Goal: Task Accomplishment & Management: Manage account settings

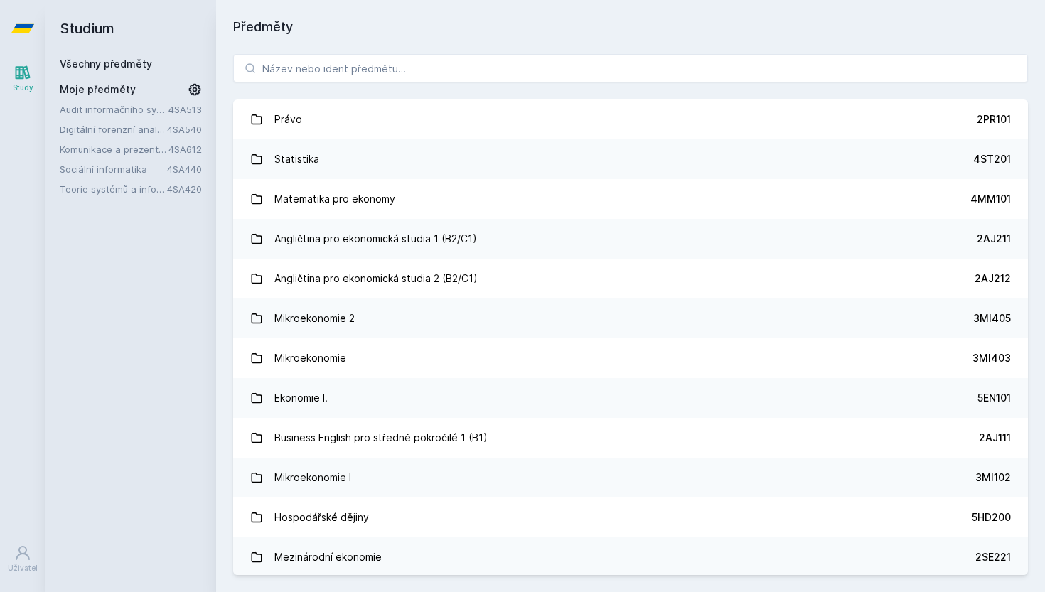
click at [147, 114] on link "Audit informačního systému" at bounding box center [114, 109] width 109 height 14
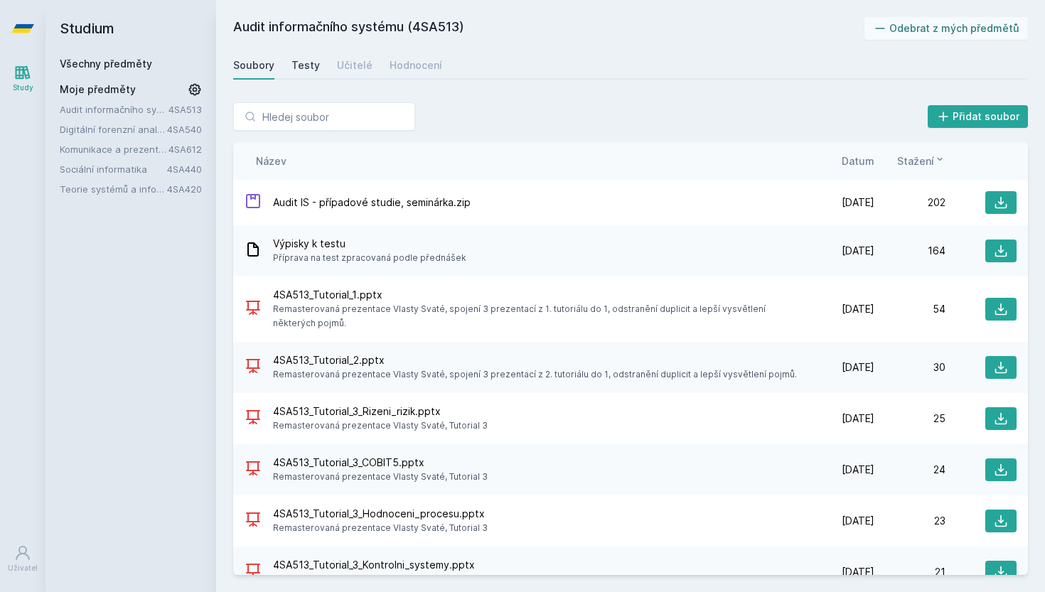
click at [295, 64] on div "Testy" at bounding box center [305, 65] width 28 height 14
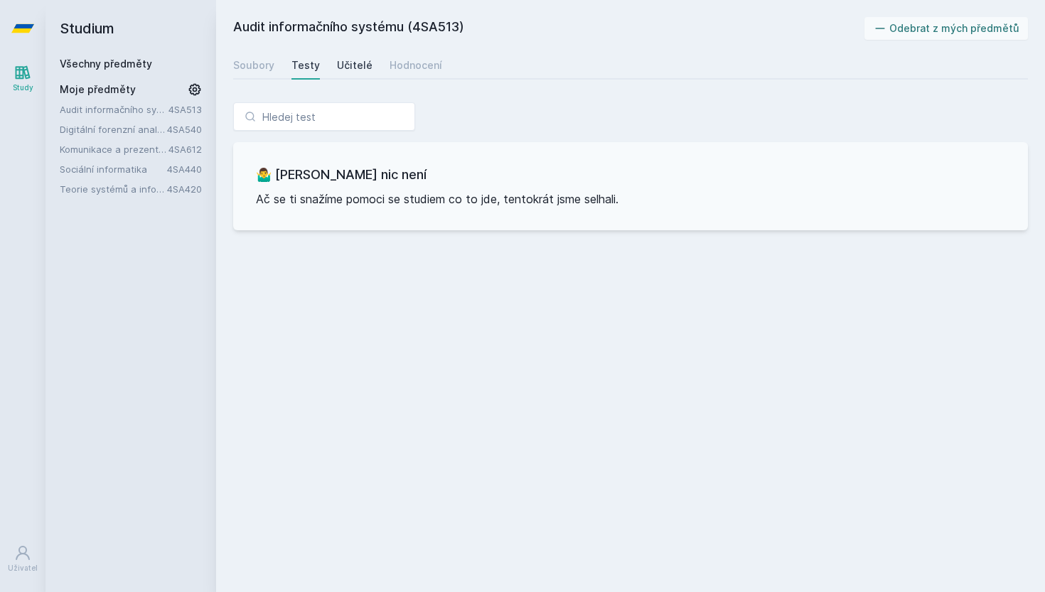
click at [355, 65] on div "Učitelé" at bounding box center [355, 65] width 36 height 14
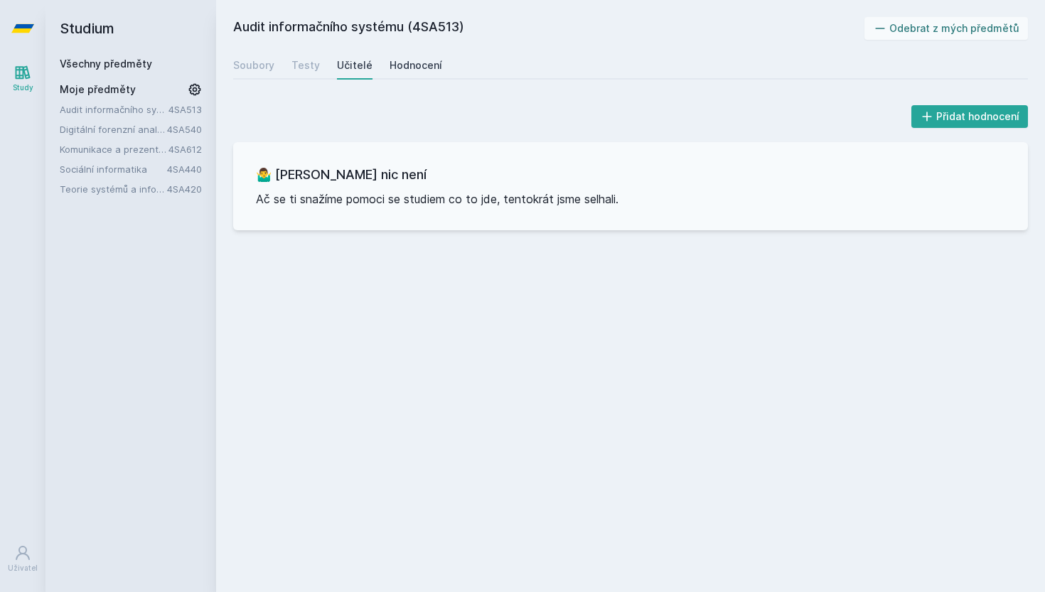
click at [402, 72] on link "Hodnocení" at bounding box center [415, 65] width 53 height 28
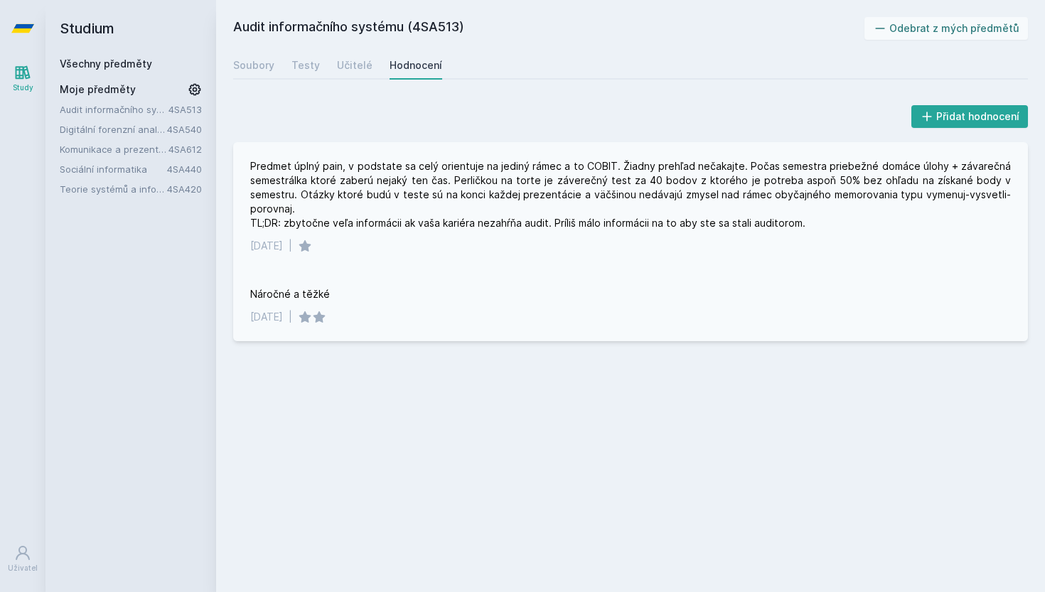
click at [484, 223] on div "Predmet úplný pain, v podstate sa celý orientuje na jediný rámec a to COBIT. Ži…" at bounding box center [630, 194] width 760 height 71
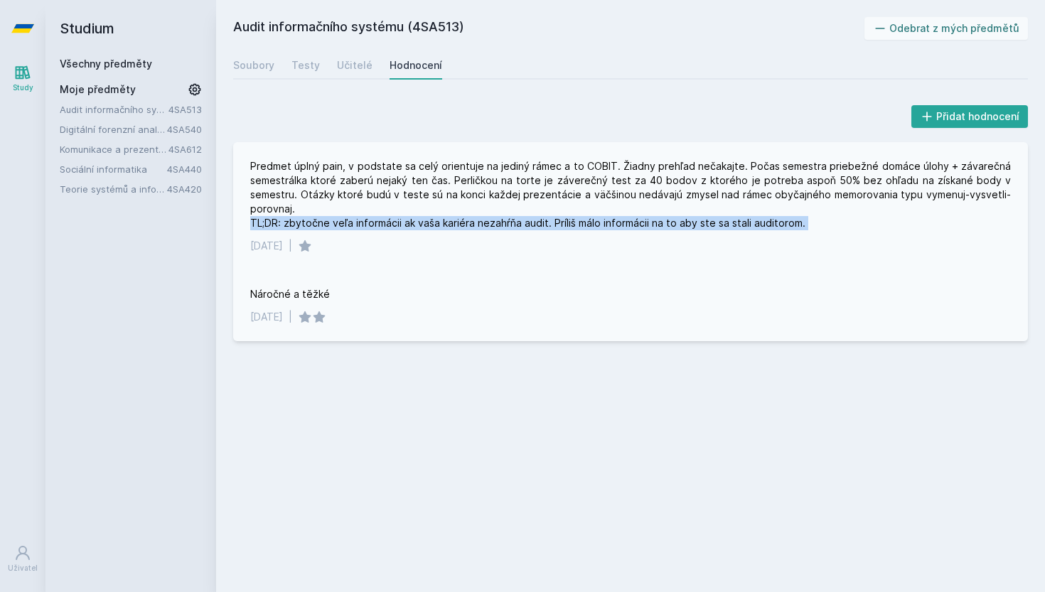
click at [484, 223] on div "Predmet úplný pain, v podstate sa celý orientuje na jediný rámec a to COBIT. Ži…" at bounding box center [630, 194] width 760 height 71
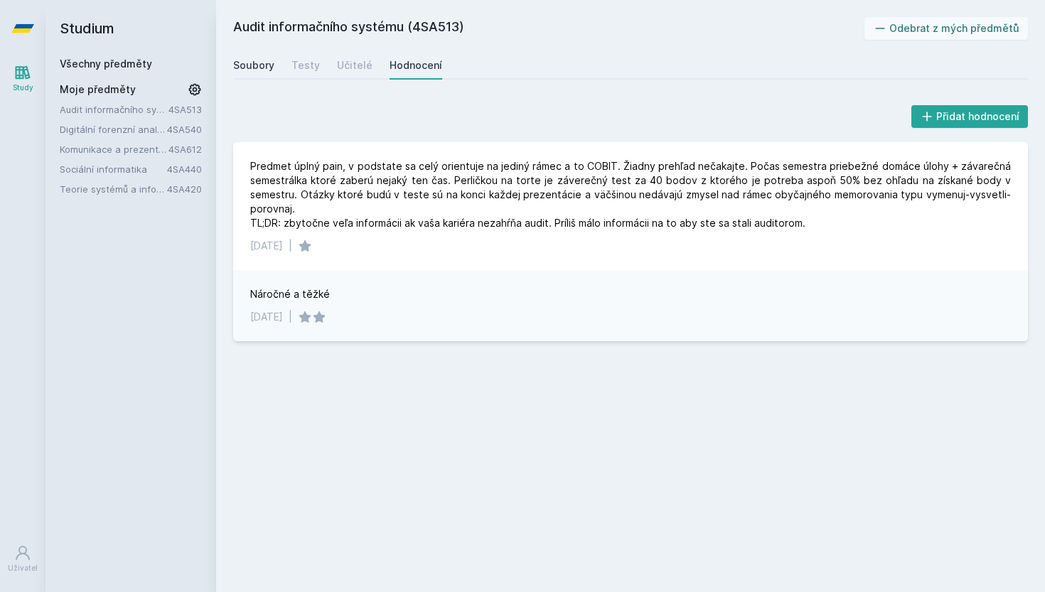
click at [269, 68] on div "Soubory" at bounding box center [253, 65] width 41 height 14
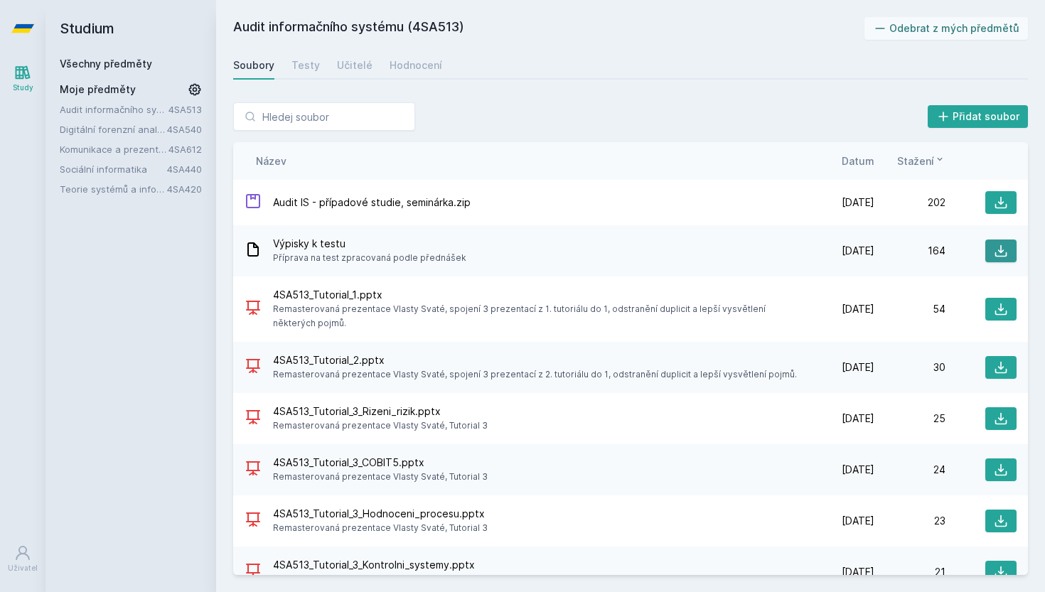
click at [994, 252] on icon at bounding box center [1001, 251] width 14 height 14
click at [637, 45] on div "Audit informačního systému (4SA513) Odebrat z mých předmětů [GEOGRAPHIC_DATA] T…" at bounding box center [630, 296] width 795 height 558
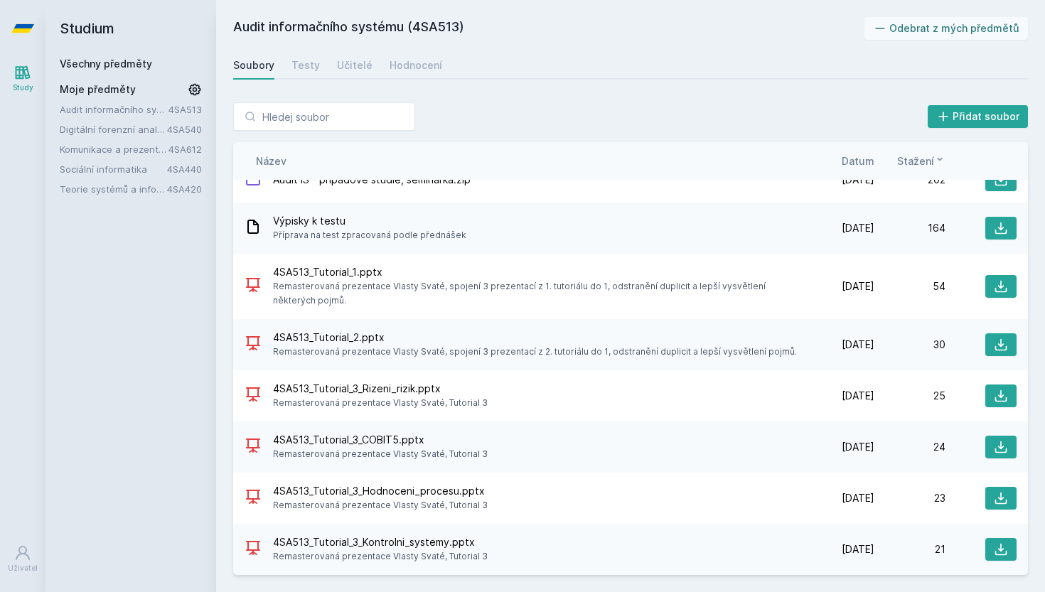
scroll to position [23, 0]
click at [108, 137] on div "Audit informačního systému 4SA513 Digitální forenzní analýza 4SA540 Komunikace …" at bounding box center [131, 149] width 142 height 94
click at [130, 134] on link "Digitální forenzní analýza" at bounding box center [113, 129] width 107 height 14
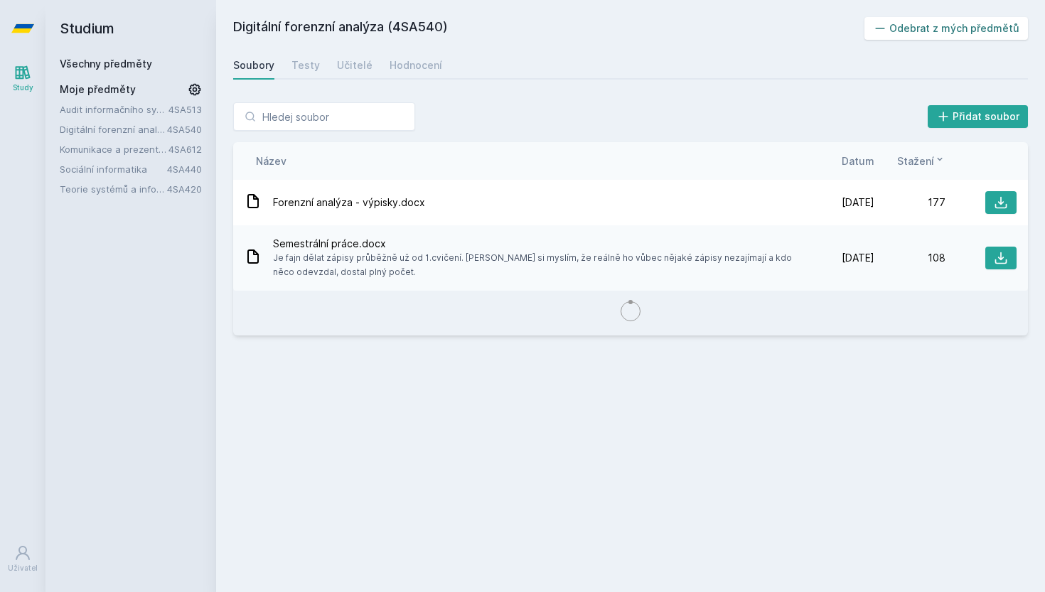
click at [907, 30] on button "Odebrat z mých předmětů" at bounding box center [946, 28] width 164 height 23
click at [128, 129] on link "Komunikace a prezentace informací (v angličtině)" at bounding box center [114, 129] width 109 height 14
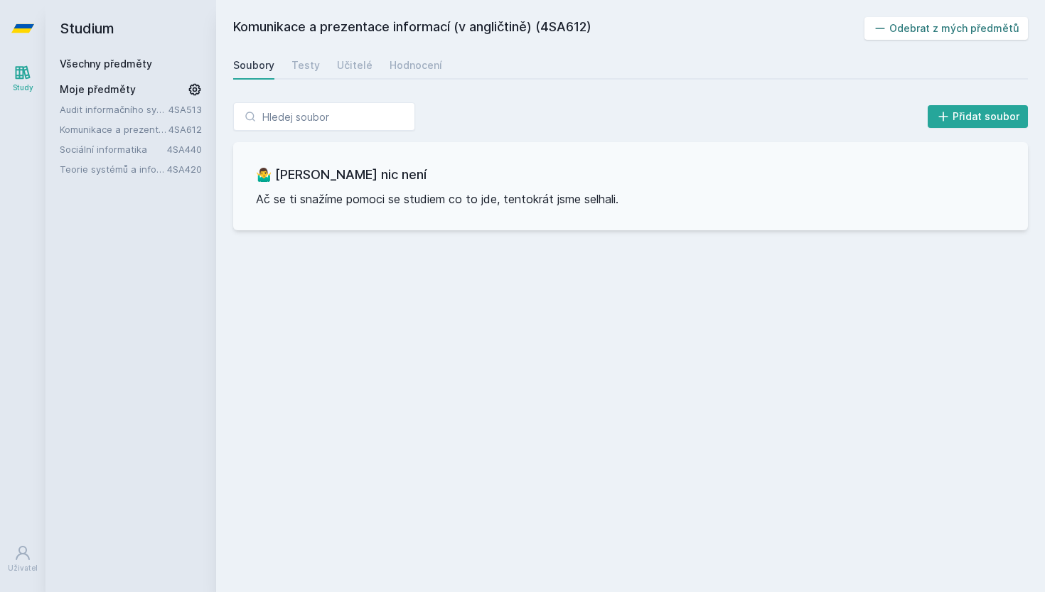
click at [881, 27] on icon at bounding box center [880, 28] width 14 height 14
click at [62, 133] on link "Sociální informatika" at bounding box center [113, 129] width 107 height 14
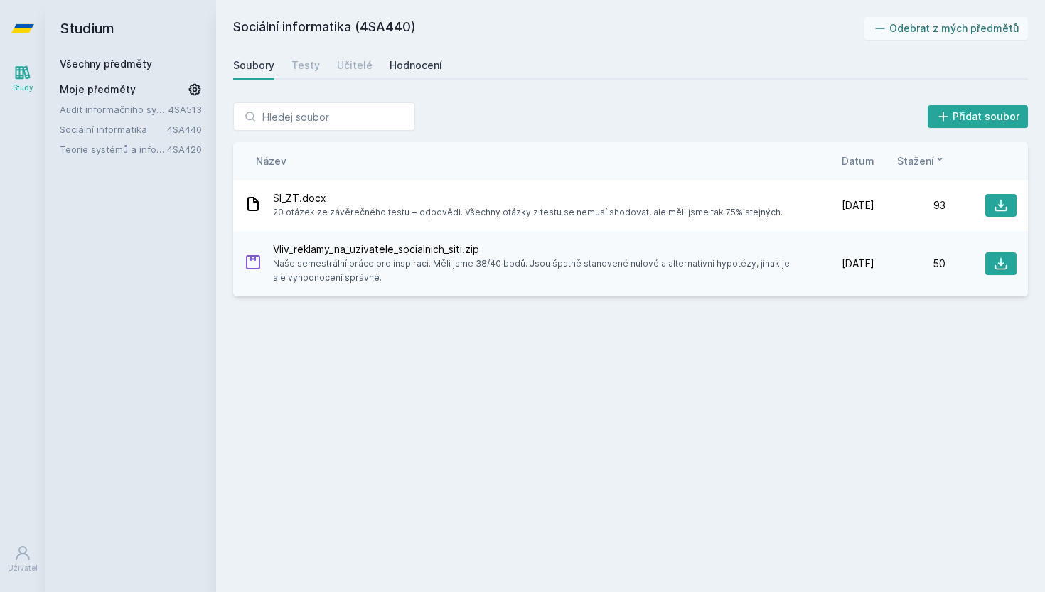
click at [389, 77] on link "Hodnocení" at bounding box center [415, 65] width 53 height 28
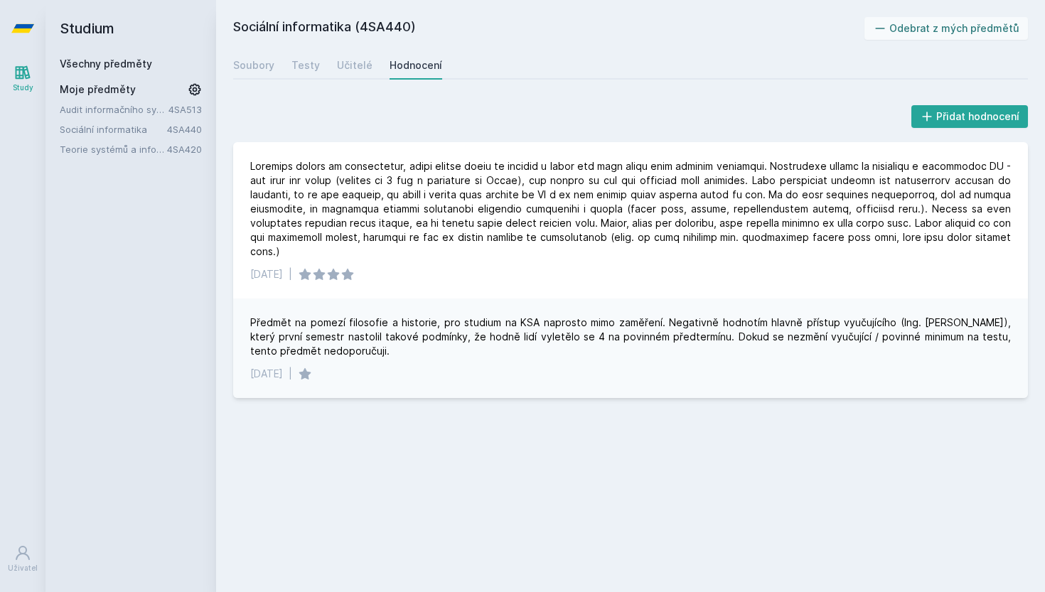
click at [124, 158] on div "Studium Všechny předměty Moje předměty Audit informačního systému 4SA513 Sociál…" at bounding box center [130, 296] width 171 height 592
click at [134, 155] on link "Teorie systémů a informační etika" at bounding box center [113, 149] width 107 height 14
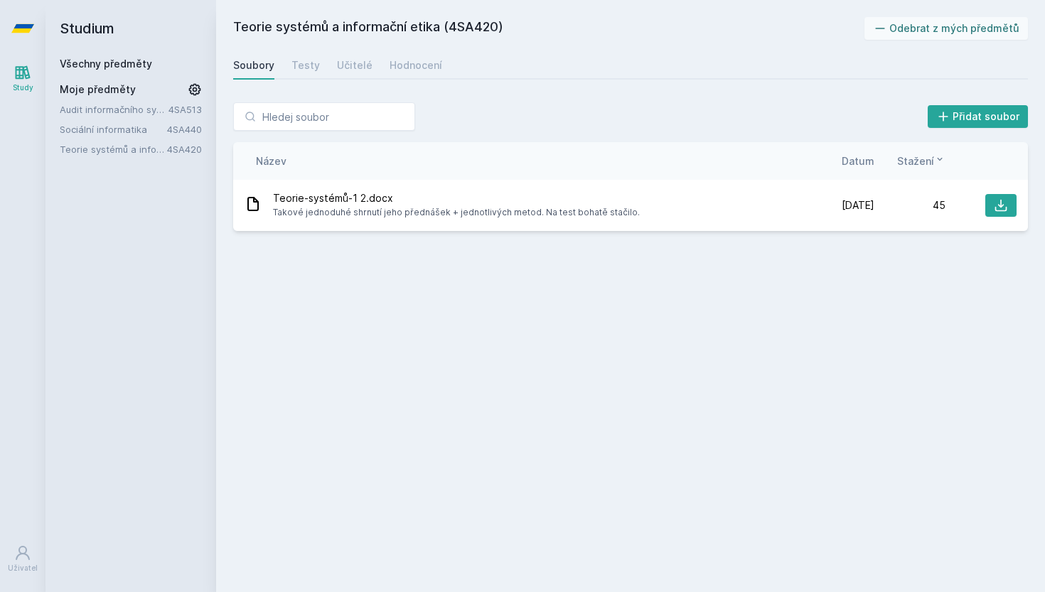
click at [928, 41] on div "Teorie systémů a informační etika (4SA420) Odebrat z mých předmětů [GEOGRAPHIC_…" at bounding box center [630, 296] width 795 height 558
click at [923, 32] on button "Odebrat z mých předmětů" at bounding box center [946, 28] width 164 height 23
click at [174, 136] on div "Sociální informatika 4SA440" at bounding box center [138, 129] width 156 height 14
click at [176, 132] on link "4SA440" at bounding box center [184, 129] width 35 height 11
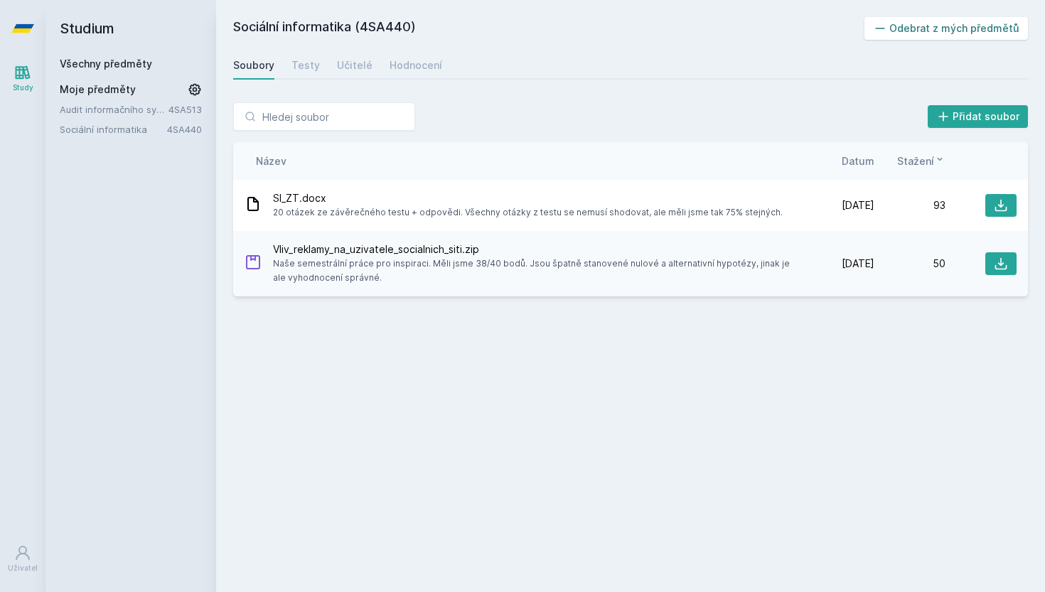
click at [922, 31] on button "Odebrat z mých předmětů" at bounding box center [946, 28] width 164 height 23
click at [117, 65] on link "Všechny předměty" at bounding box center [106, 64] width 92 height 12
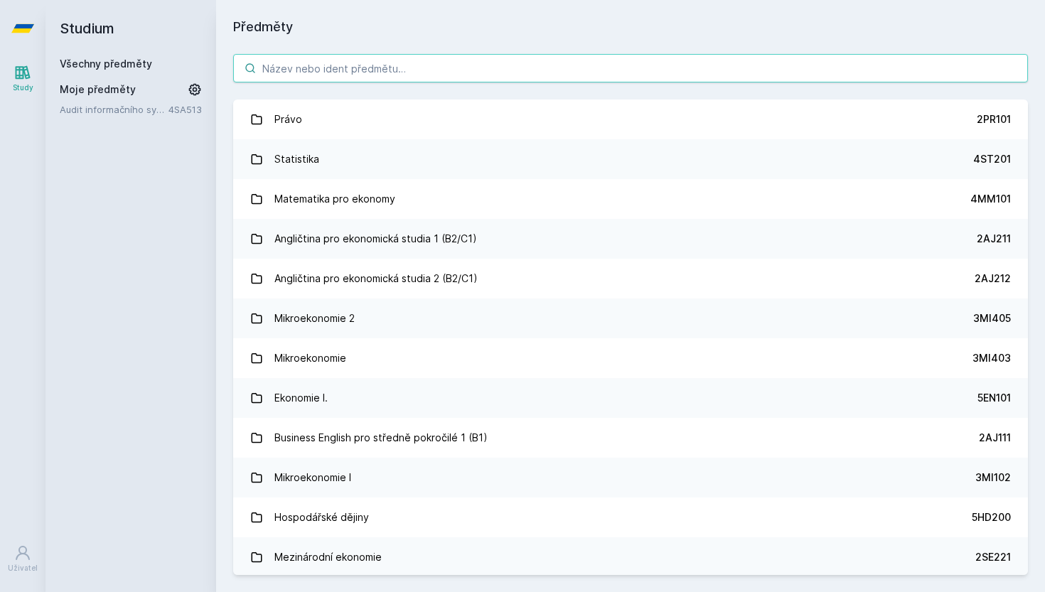
click at [351, 69] on input "search" at bounding box center [630, 68] width 795 height 28
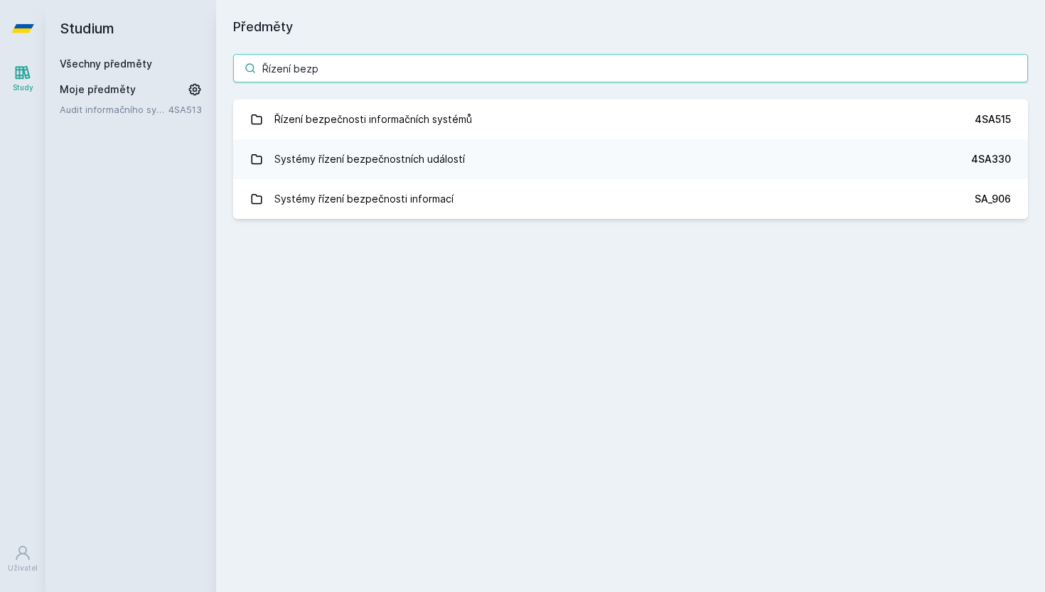
type input "Řízení bezpe"
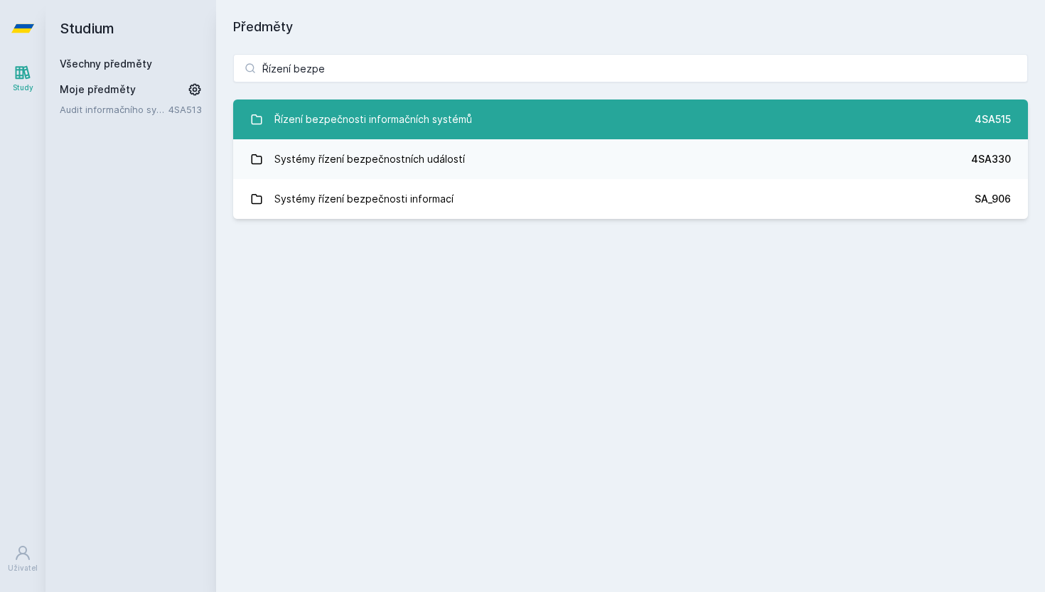
click at [461, 127] on div "Řízení bezpečnosti informačních systémů" at bounding box center [373, 119] width 198 height 28
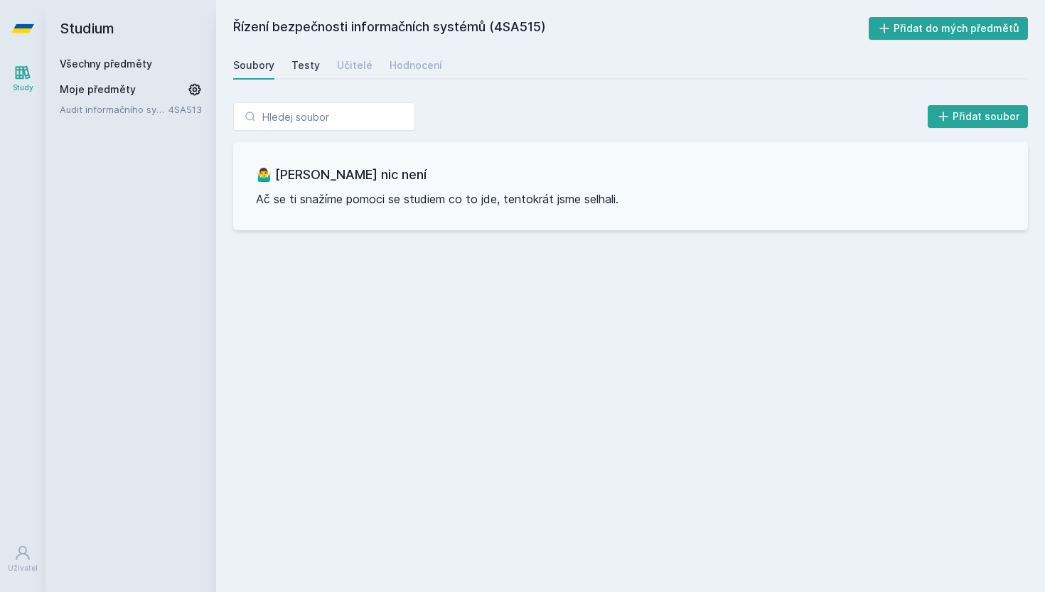
click at [306, 72] on link "Testy" at bounding box center [305, 65] width 28 height 28
click at [363, 68] on div "Učitelé" at bounding box center [355, 65] width 36 height 14
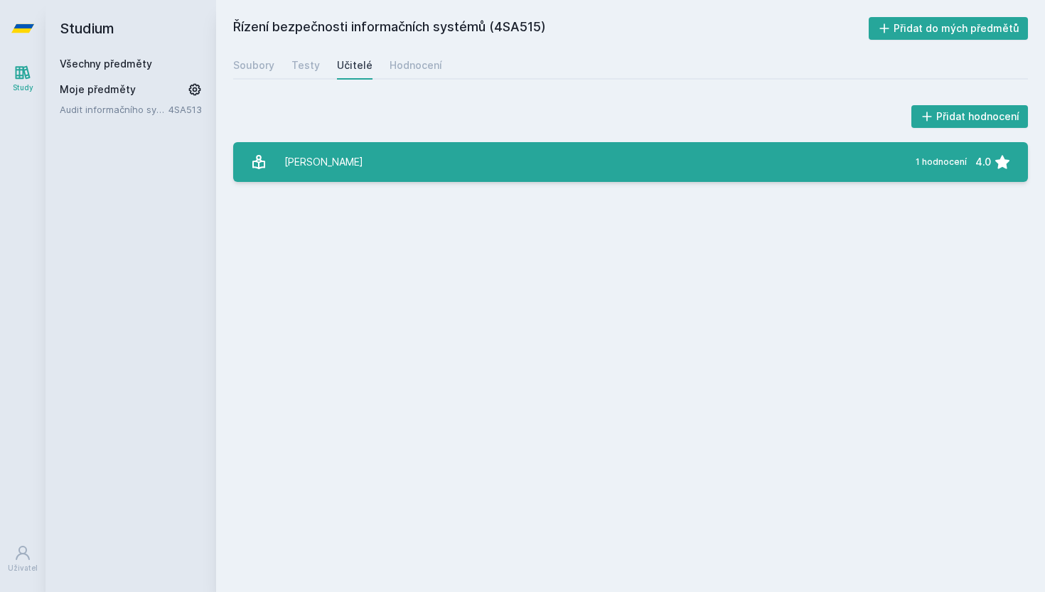
click at [401, 180] on link "[PERSON_NAME] 1 hodnocení 4.0" at bounding box center [630, 162] width 795 height 40
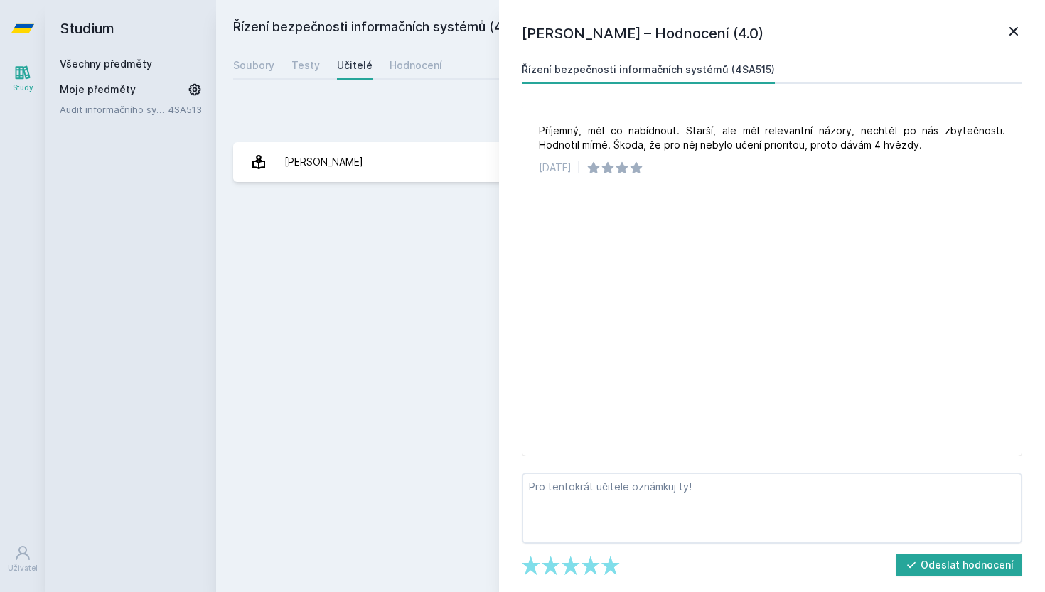
click at [427, 113] on div "Přidat hodnocení" at bounding box center [630, 116] width 795 height 28
click at [405, 82] on div "Řízení bezpečnosti informačních systémů (4SA515) Přidat do mých předmětů [GEOGR…" at bounding box center [630, 296] width 795 height 558
click at [1022, 37] on div "[PERSON_NAME] – Hodnocení (4.0) Řízení bezpečnosti informačních systémů (4SA515…" at bounding box center [772, 296] width 546 height 592
click at [1016, 37] on icon at bounding box center [1013, 31] width 17 height 17
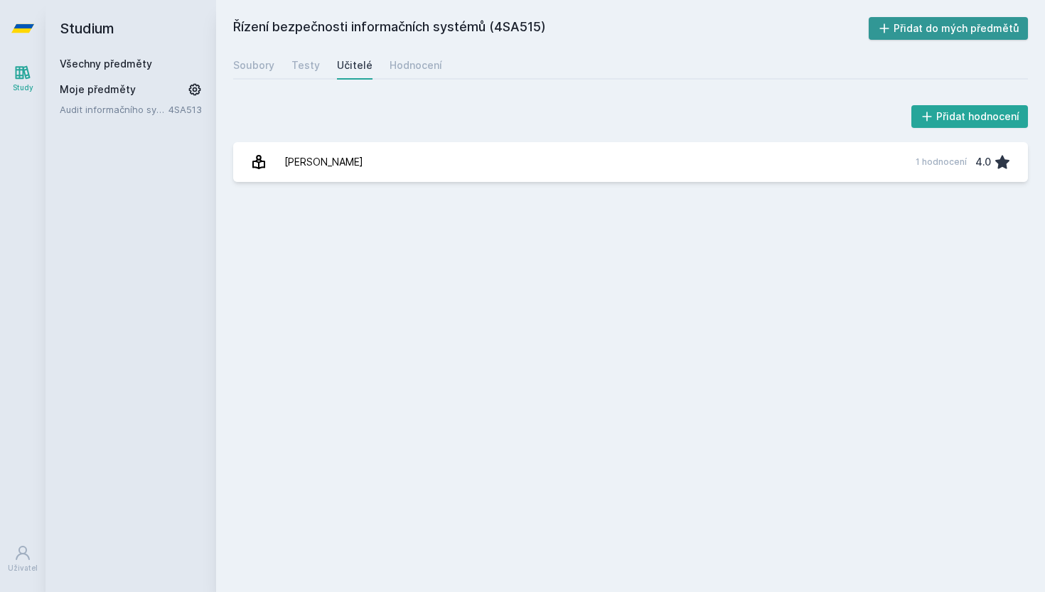
click at [958, 35] on button "Přidat do mých předmětů" at bounding box center [949, 28] width 160 height 23
click at [122, 60] on link "Všechny předměty" at bounding box center [106, 64] width 92 height 12
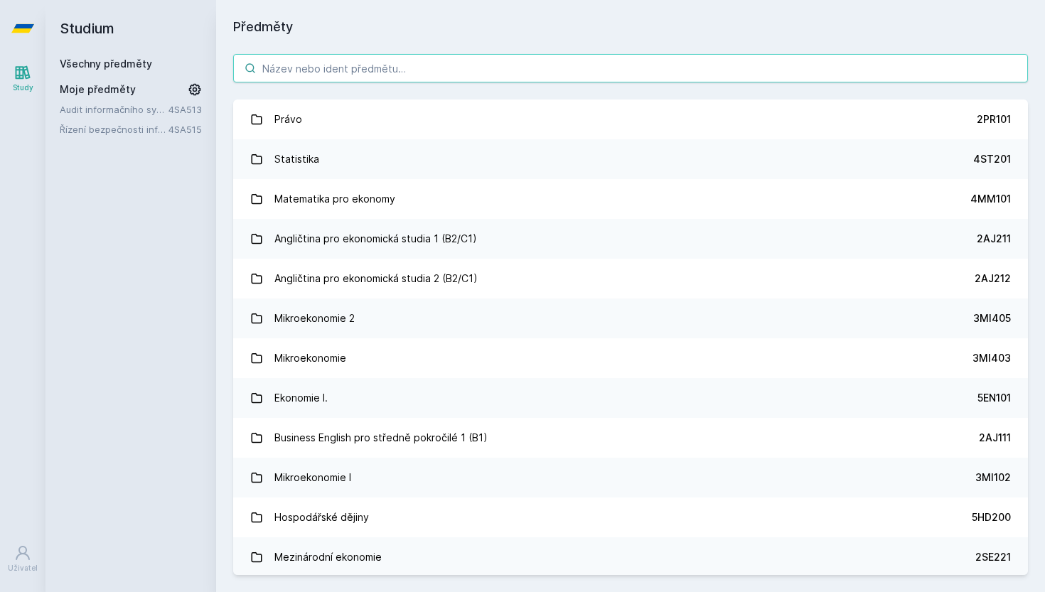
click at [395, 77] on input "search" at bounding box center [630, 68] width 795 height 28
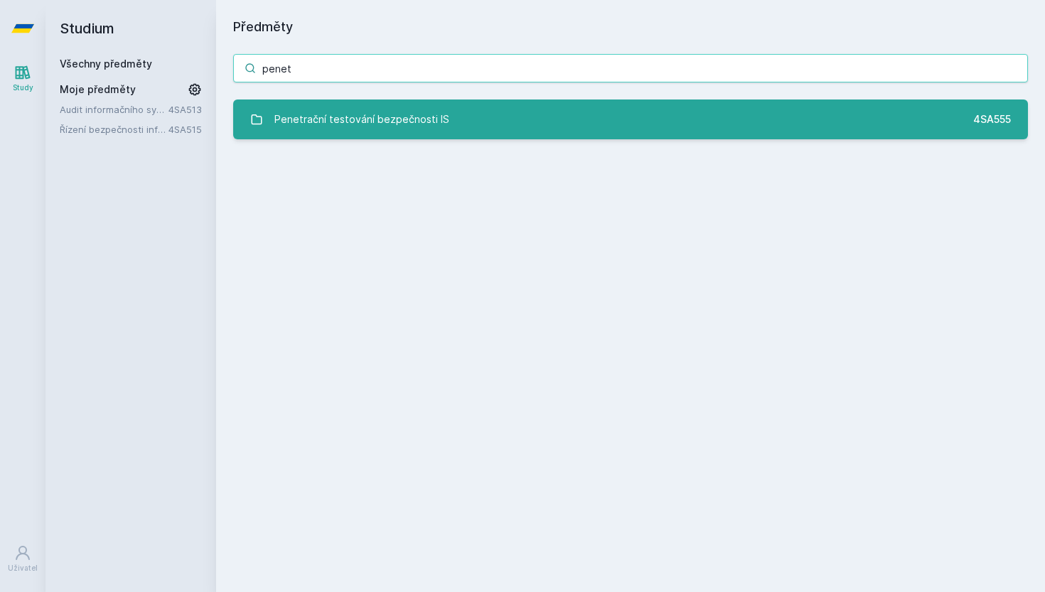
type input "penet"
click at [437, 114] on div "Penetrační testování bezpečnosti IS" at bounding box center [361, 119] width 175 height 28
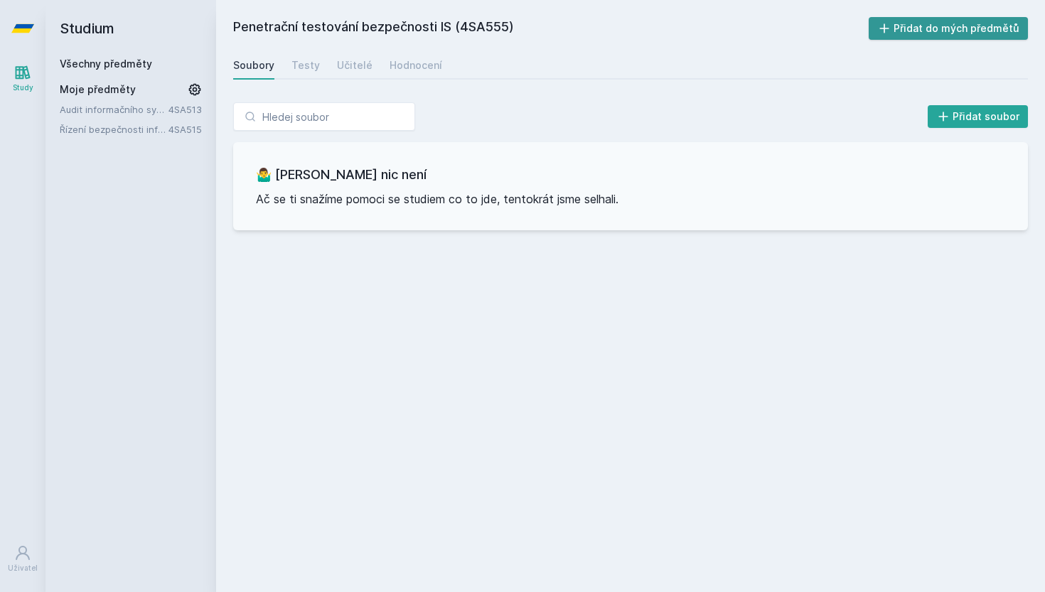
click at [920, 38] on button "Přidat do mých předmětů" at bounding box center [949, 28] width 160 height 23
click at [304, 63] on div "Testy" at bounding box center [305, 65] width 28 height 14
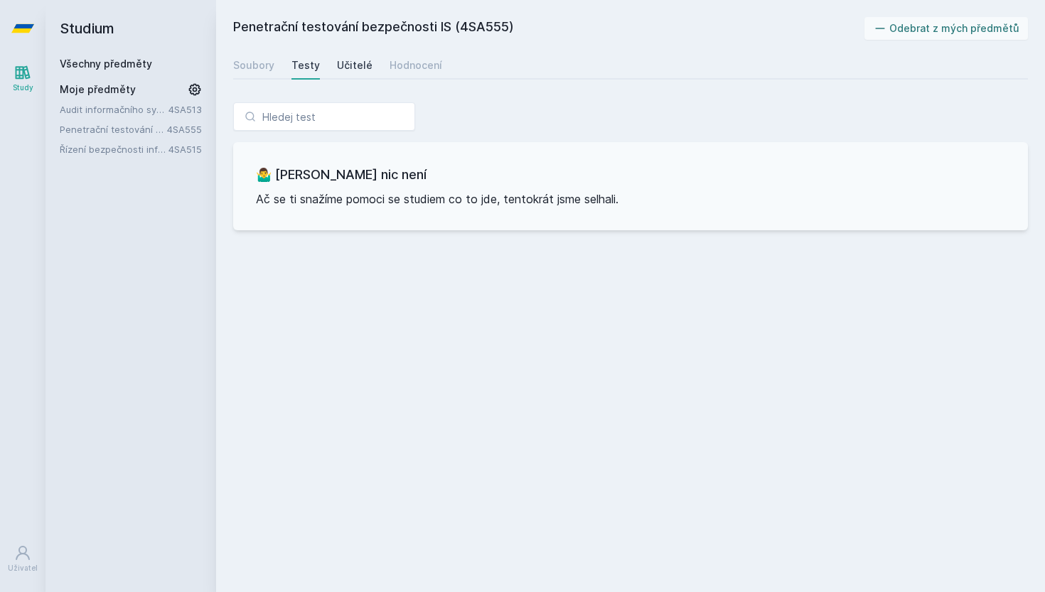
click at [337, 66] on div "Učitelé" at bounding box center [355, 65] width 36 height 14
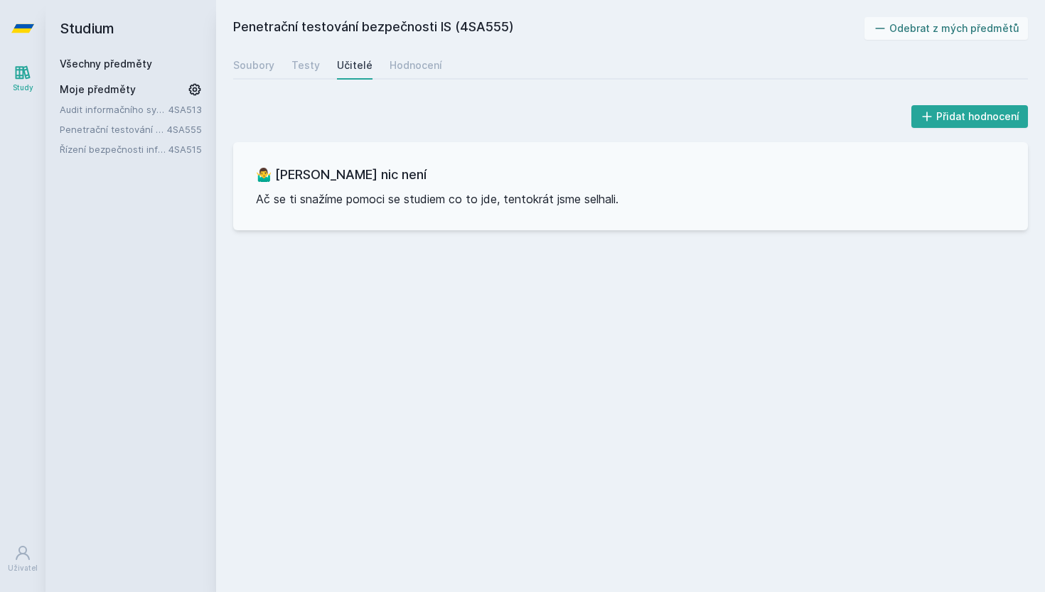
click at [436, 60] on div "Soubory Testy Učitelé Hodnocení" at bounding box center [630, 65] width 795 height 28
click at [416, 70] on div "Hodnocení" at bounding box center [415, 65] width 53 height 14
click at [144, 65] on link "Všechny předměty" at bounding box center [106, 64] width 92 height 12
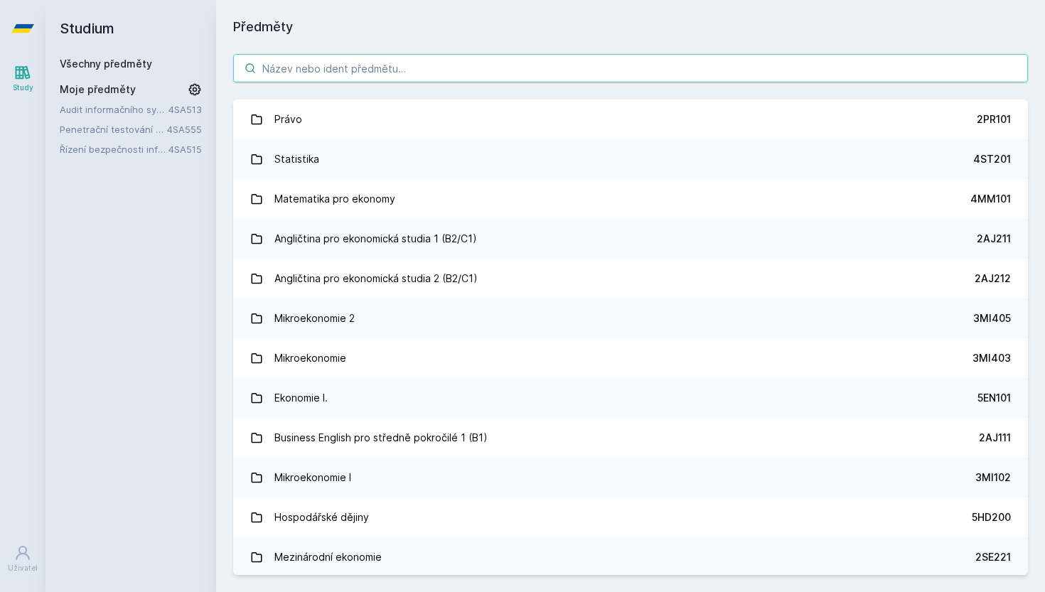
click at [441, 55] on input "search" at bounding box center [630, 68] width 795 height 28
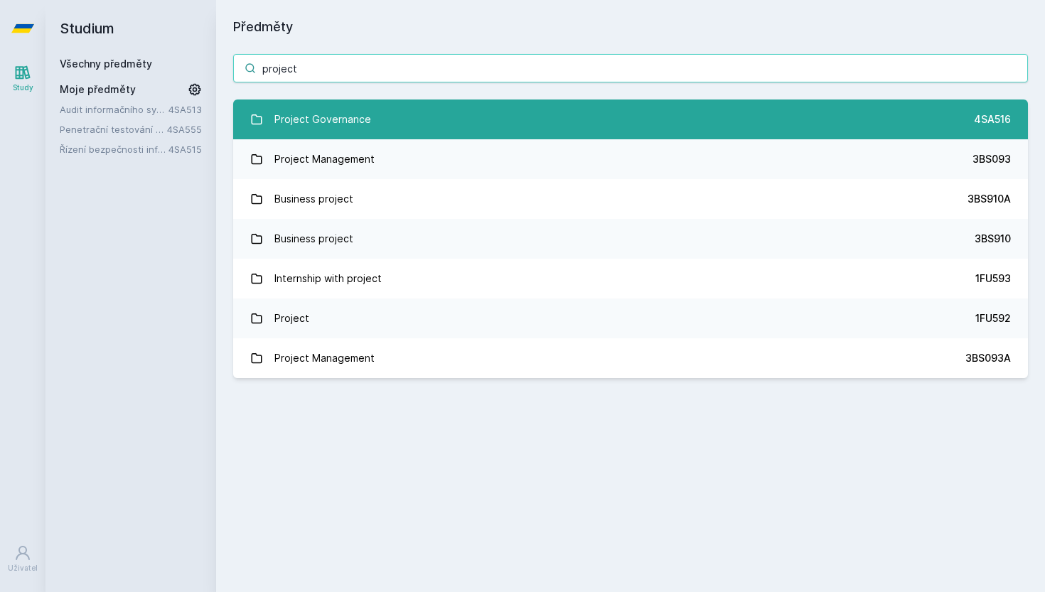
type input "project"
click at [344, 119] on div "Project Governance" at bounding box center [322, 119] width 97 height 28
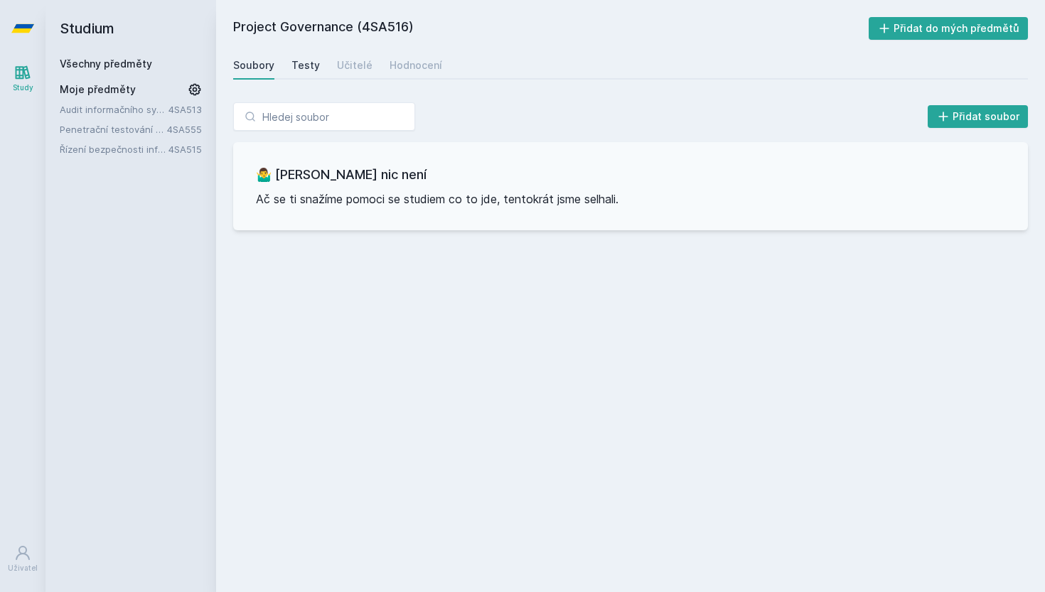
click at [309, 65] on div "Testy" at bounding box center [305, 65] width 28 height 14
click at [368, 71] on div "Soubory Testy Učitelé Hodnocení" at bounding box center [630, 65] width 795 height 28
click at [360, 66] on div "Učitelé" at bounding box center [355, 65] width 36 height 14
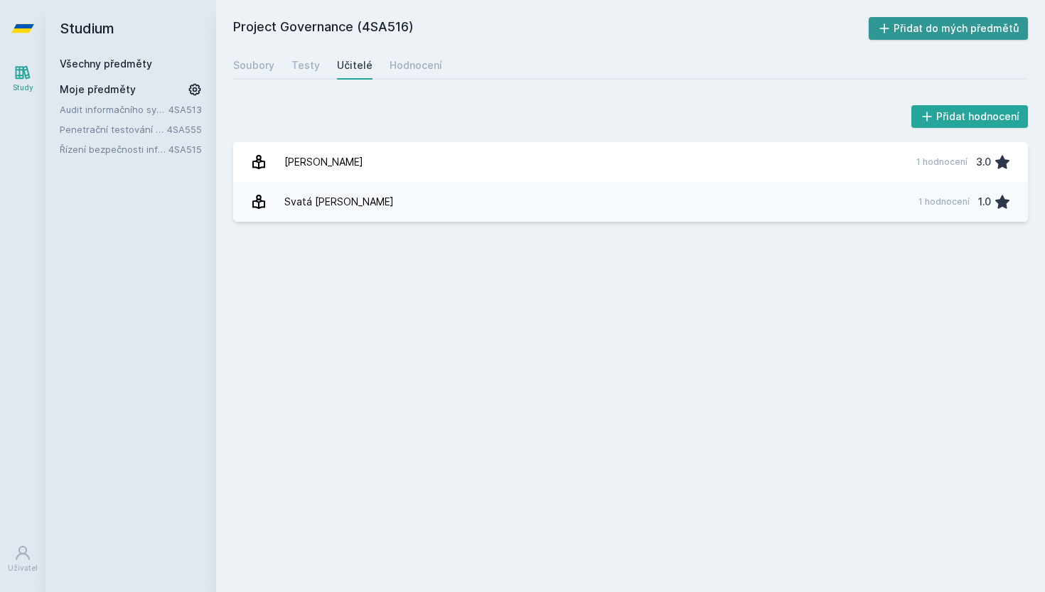
click at [923, 36] on button "Přidat do mých předmětů" at bounding box center [949, 28] width 160 height 23
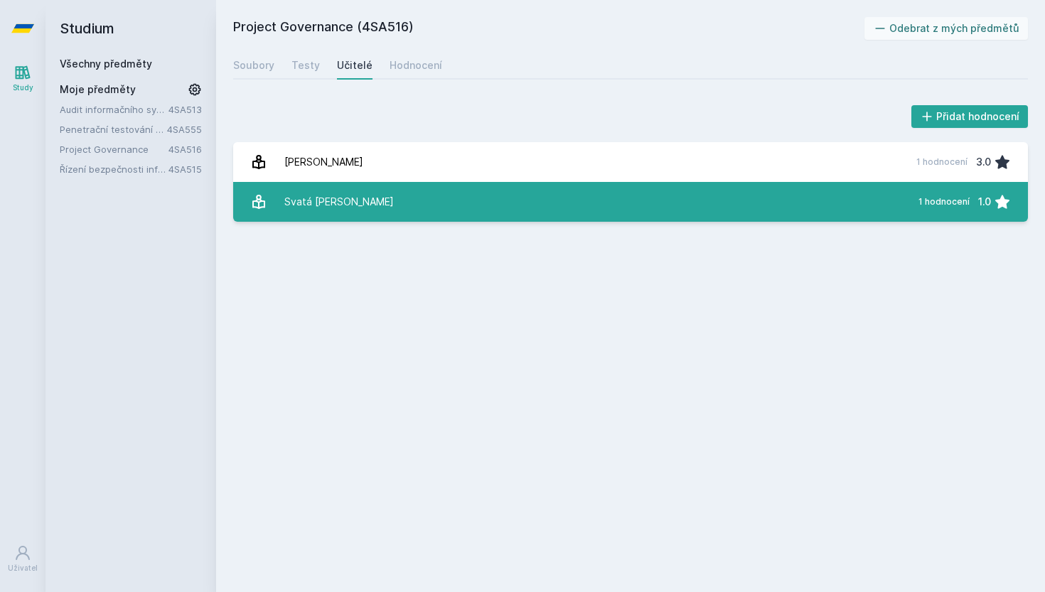
click at [677, 186] on link "Svatá [PERSON_NAME] 1 hodnocení 1.0" at bounding box center [630, 202] width 795 height 40
